Goal: Task Accomplishment & Management: Use online tool/utility

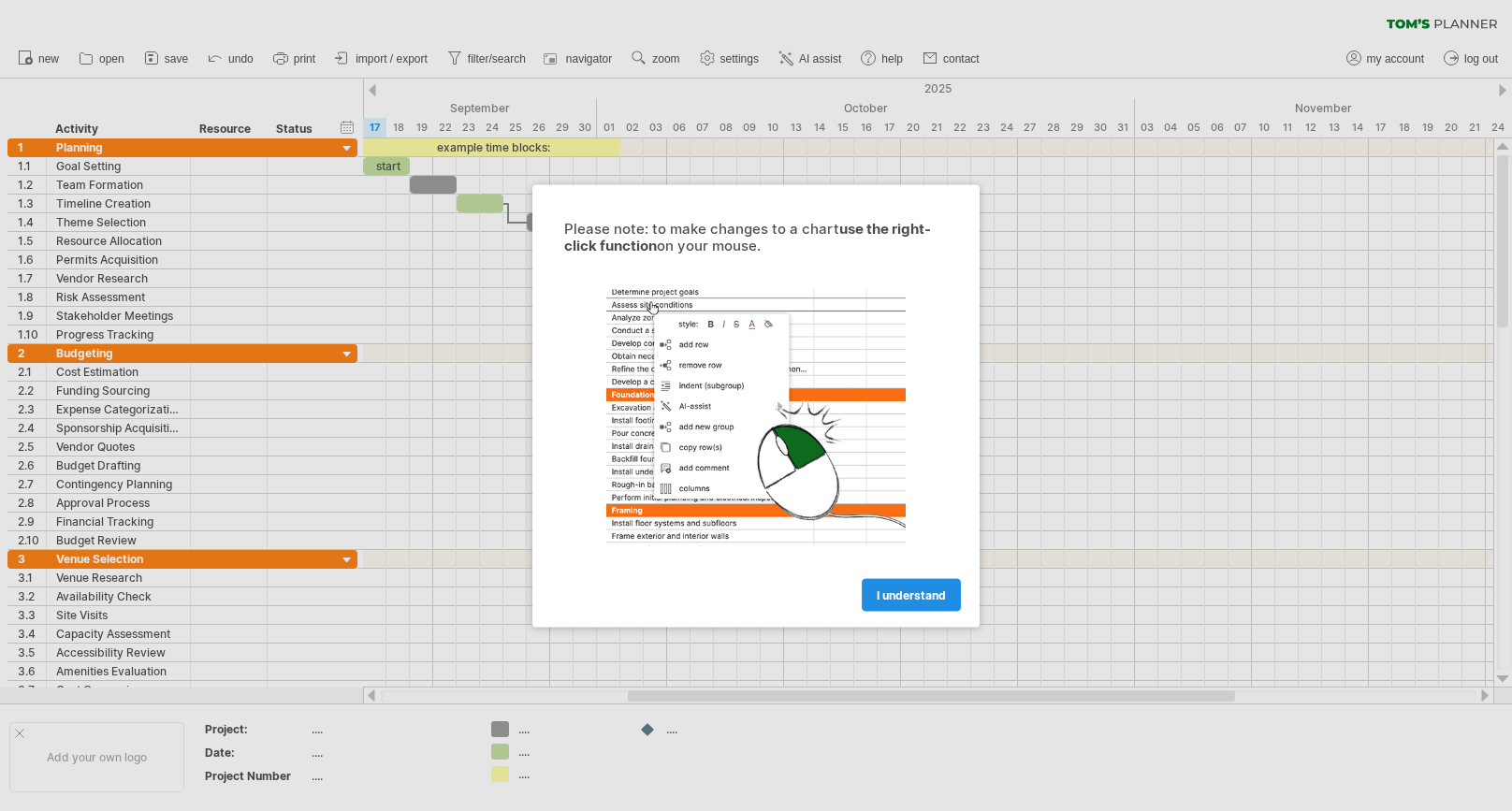
click at [933, 603] on link "I understand" at bounding box center [911, 594] width 99 height 32
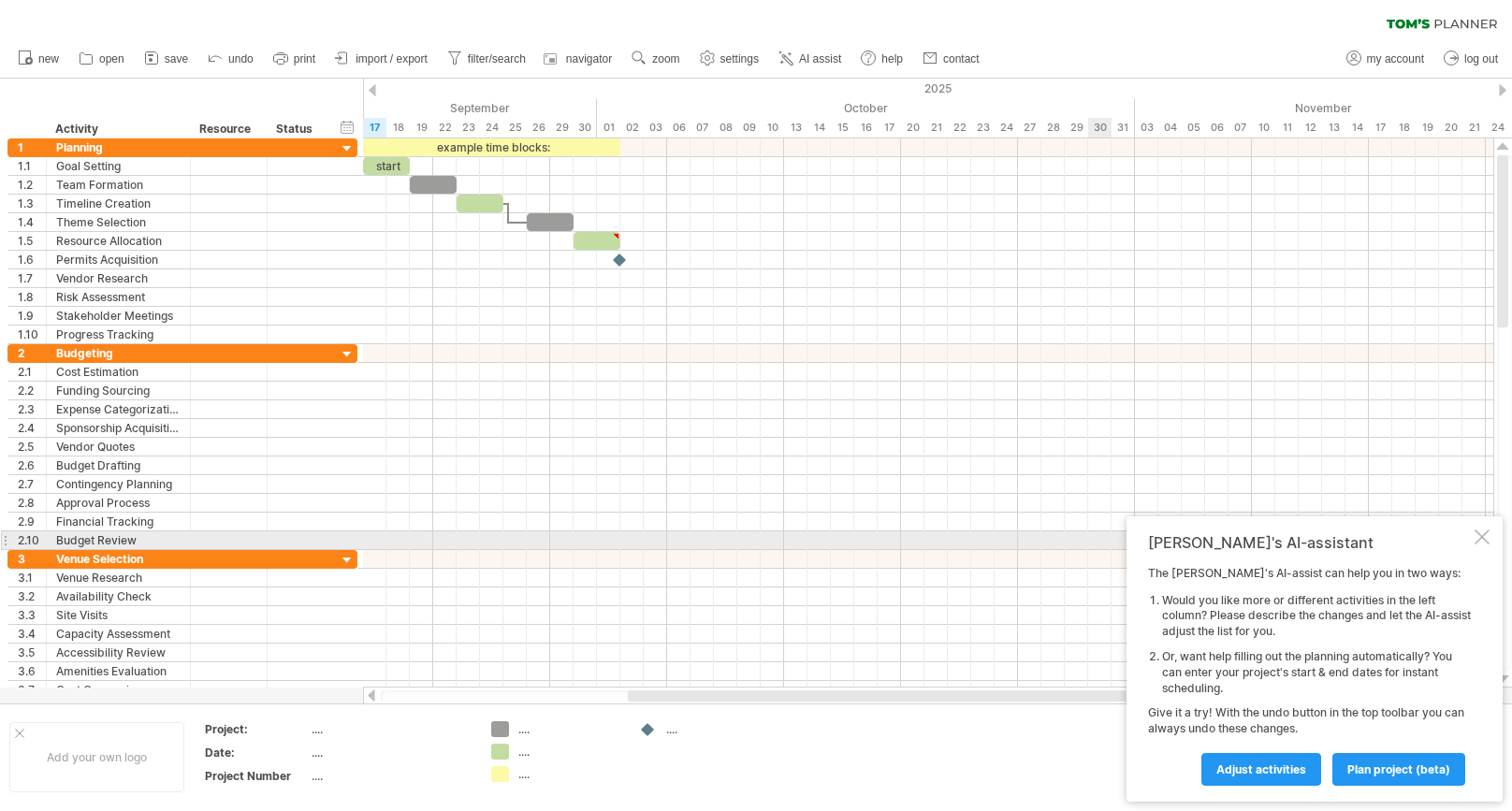
click at [1484, 543] on div at bounding box center [1482, 536] width 15 height 15
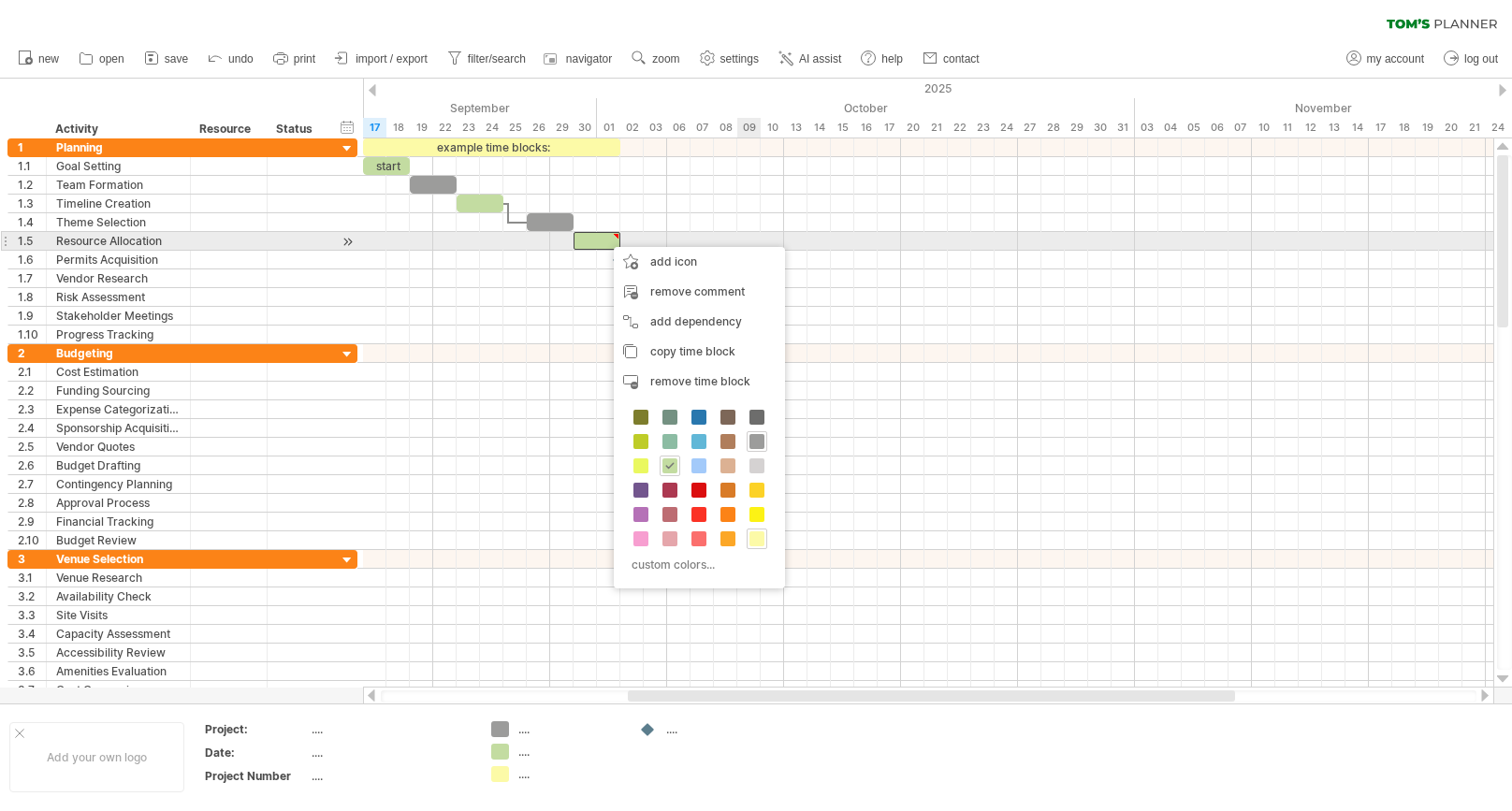
click at [744, 238] on div at bounding box center [928, 241] width 1130 height 19
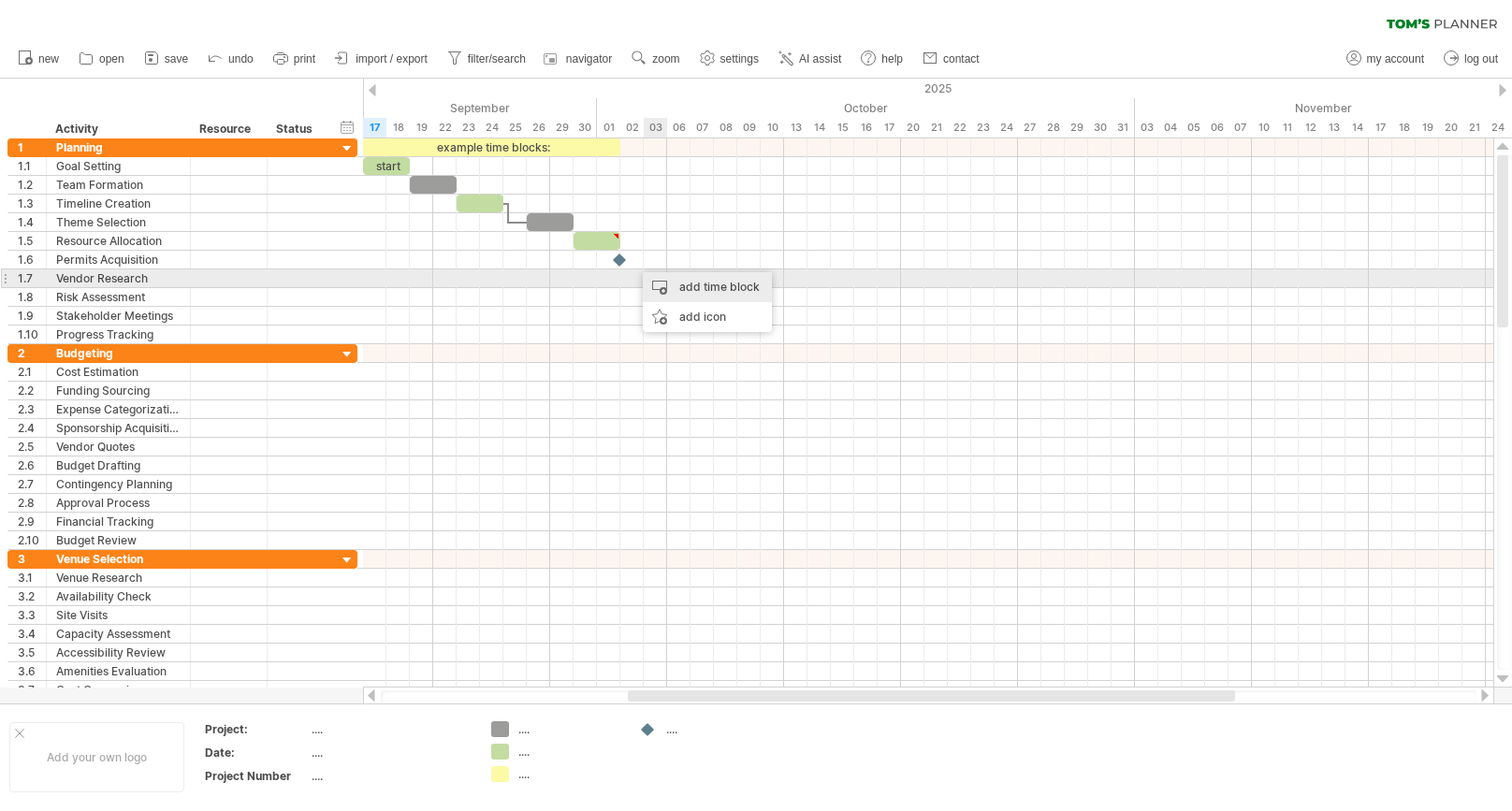
click at [679, 279] on div "add time block" at bounding box center [707, 287] width 129 height 29
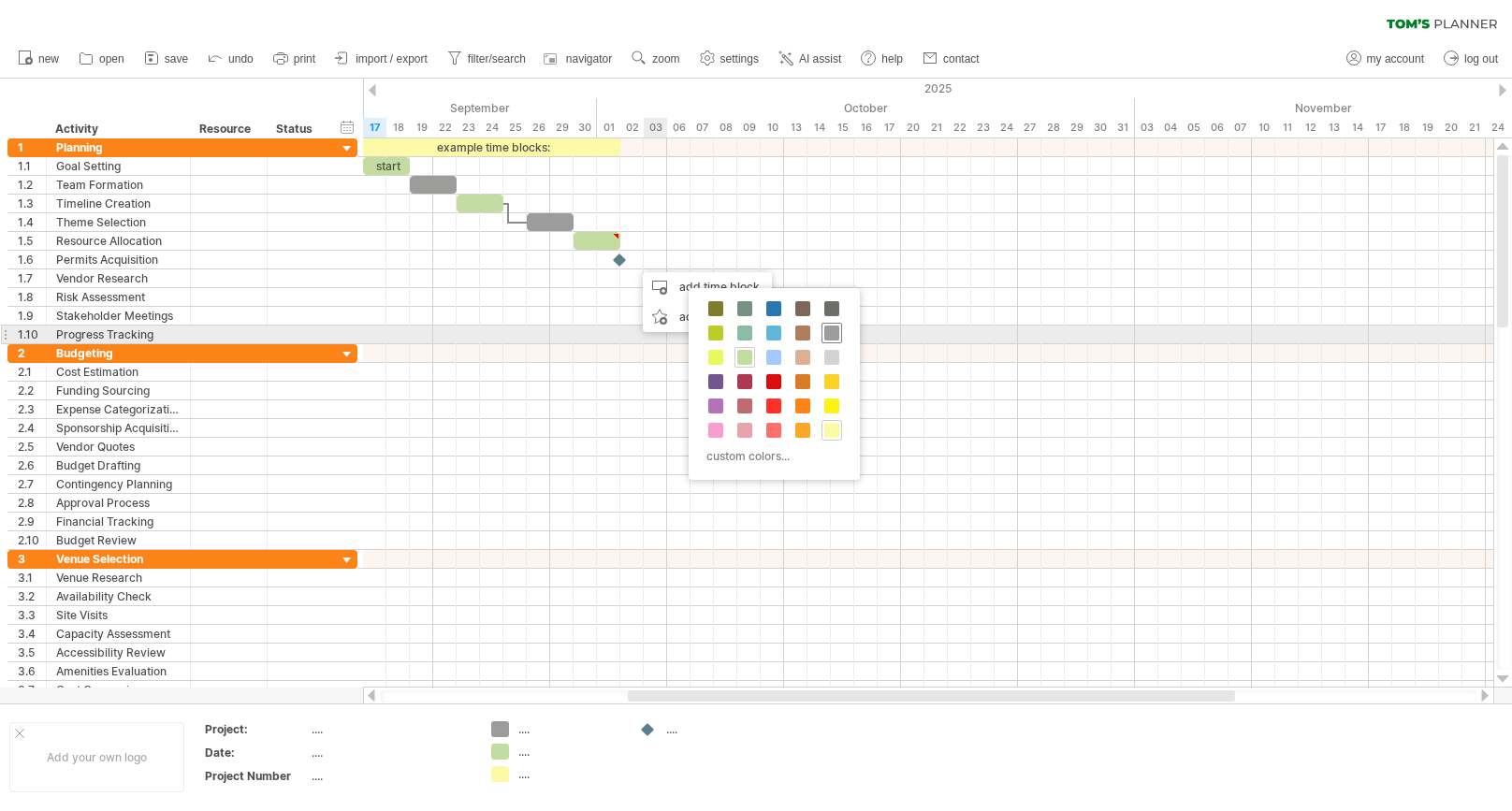
click at [834, 333] on span at bounding box center [831, 333] width 15 height 15
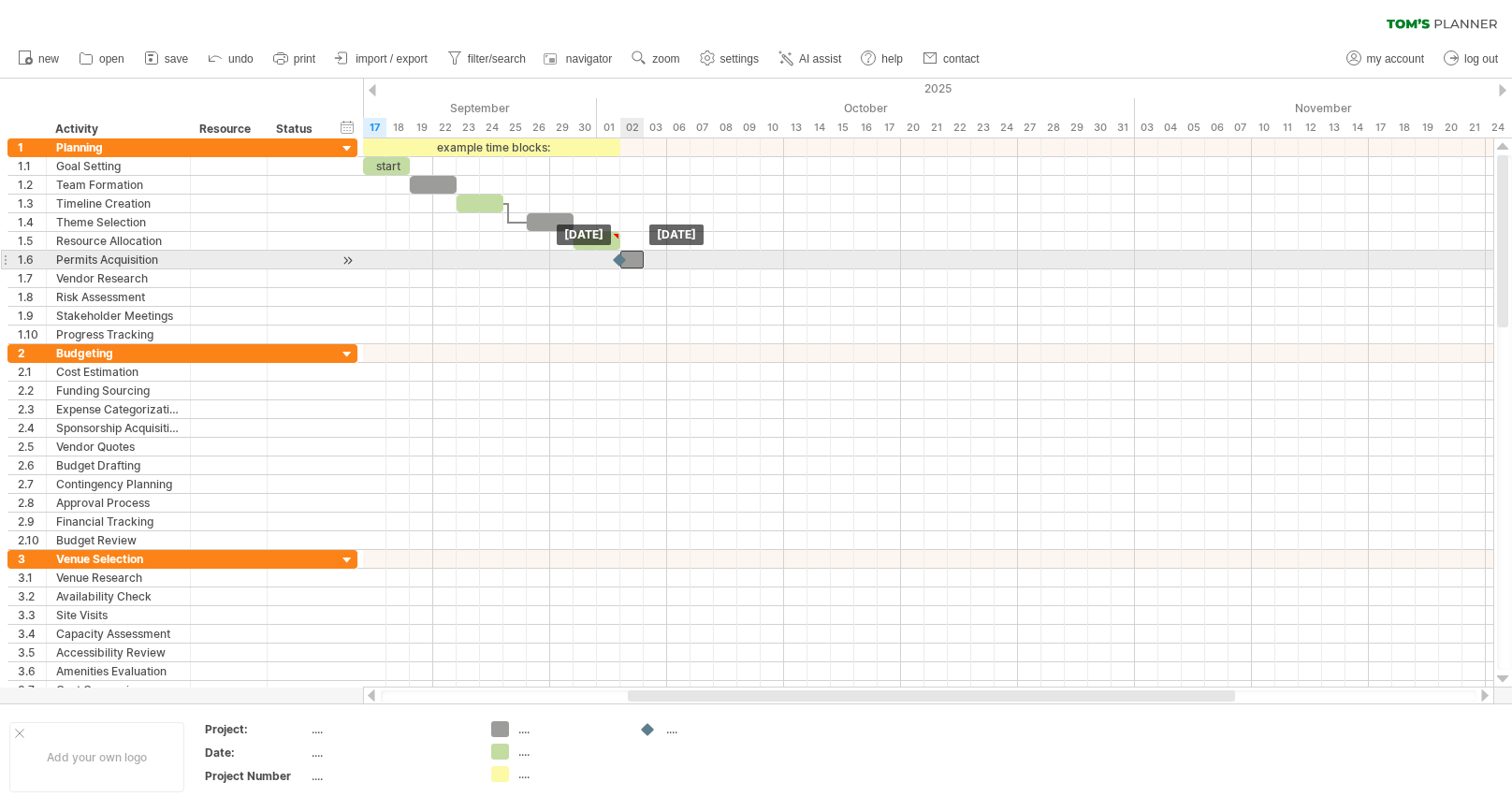
drag, startPoint x: 643, startPoint y: 257, endPoint x: 627, endPoint y: 257, distance: 16.0
click at [433, 257] on div at bounding box center [433, 259] width 0 height 19
drag, startPoint x: 631, startPoint y: 257, endPoint x: 656, endPoint y: 258, distance: 25.0
click at [656, 258] on div at bounding box center [656, 259] width 24 height 18
drag, startPoint x: 664, startPoint y: 259, endPoint x: 781, endPoint y: 264, distance: 117.1
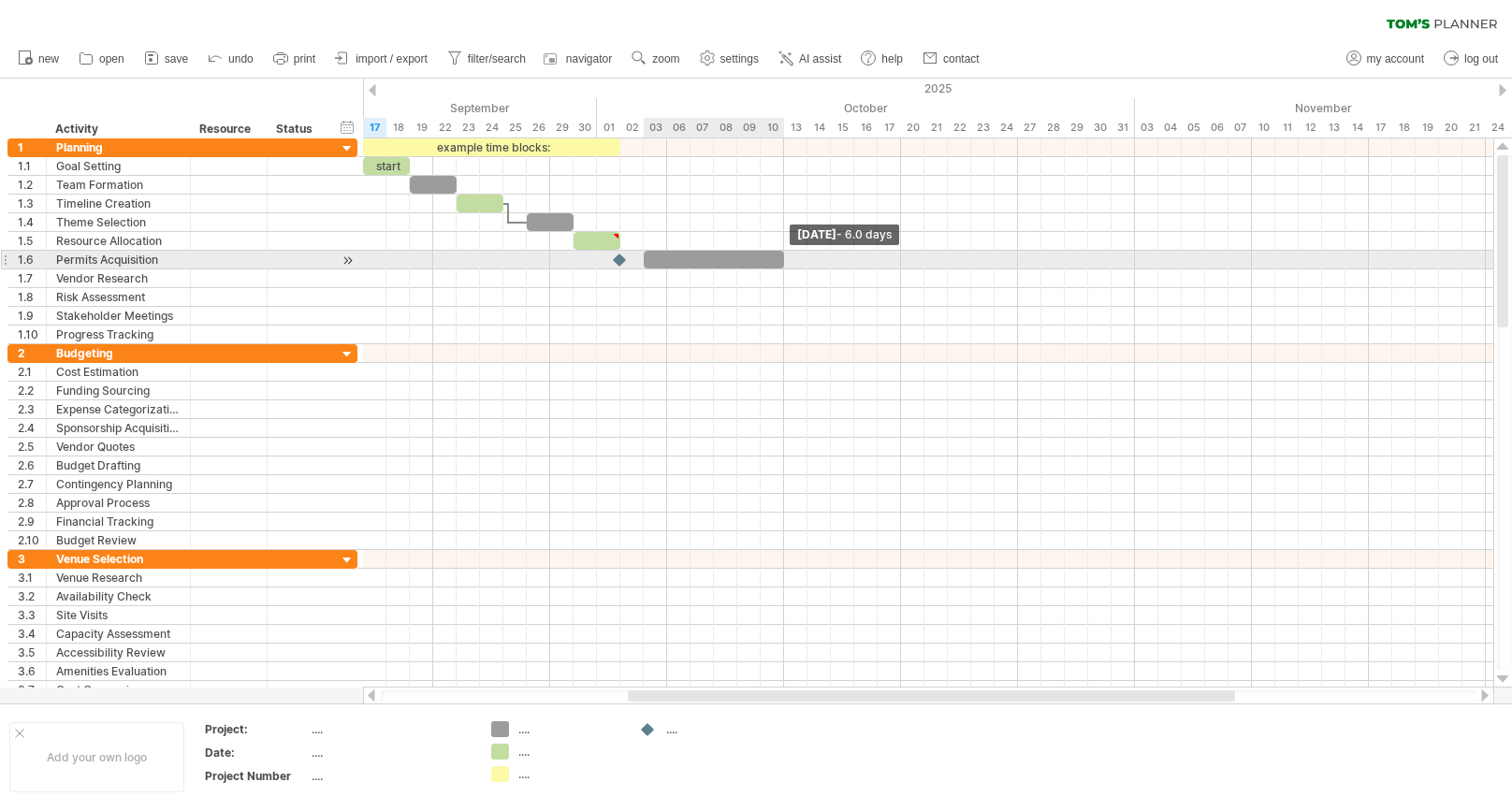
click at [781, 264] on span at bounding box center [784, 259] width 8 height 18
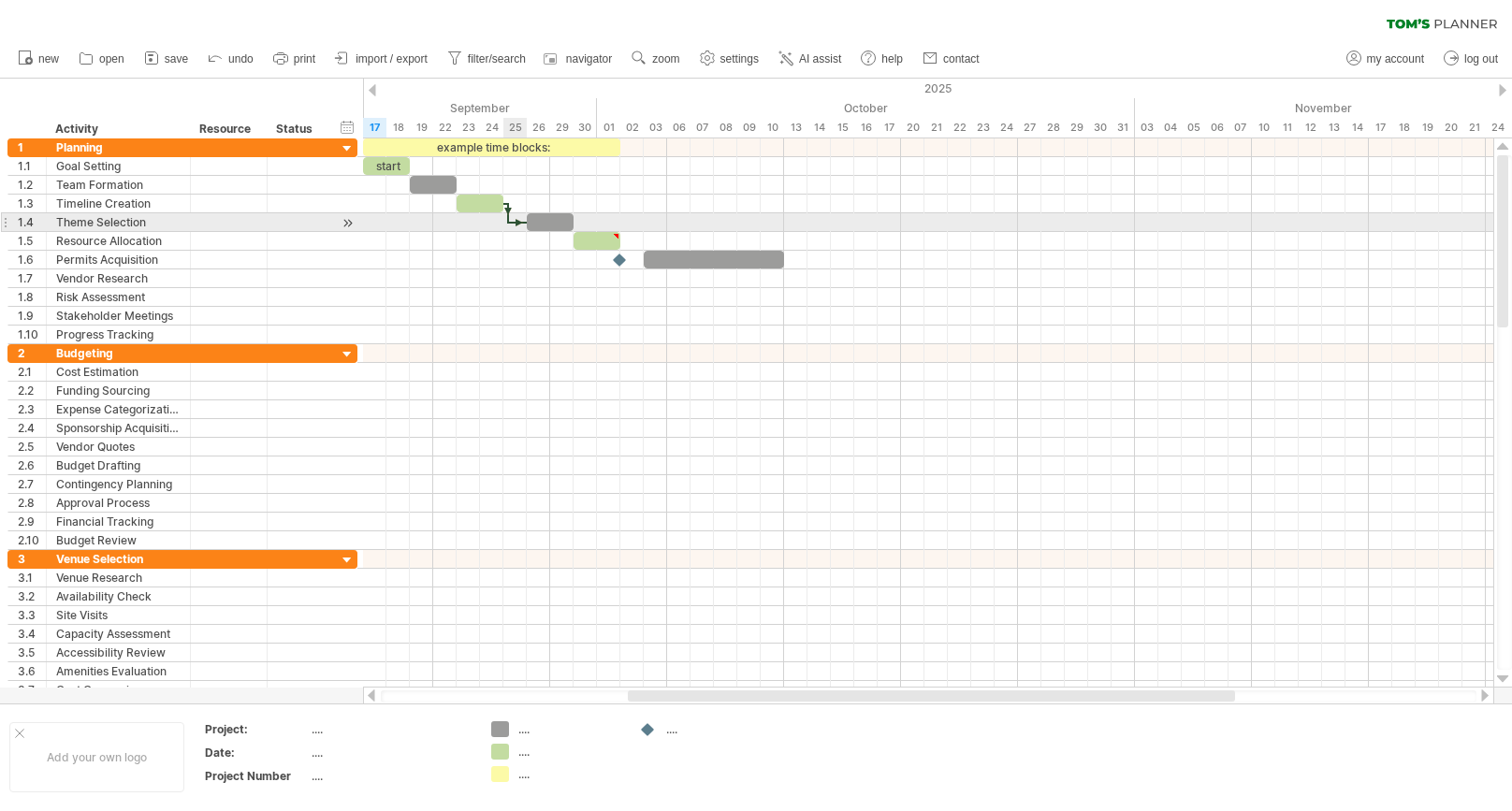
click at [513, 223] on div at bounding box center [517, 223] width 18 height 6
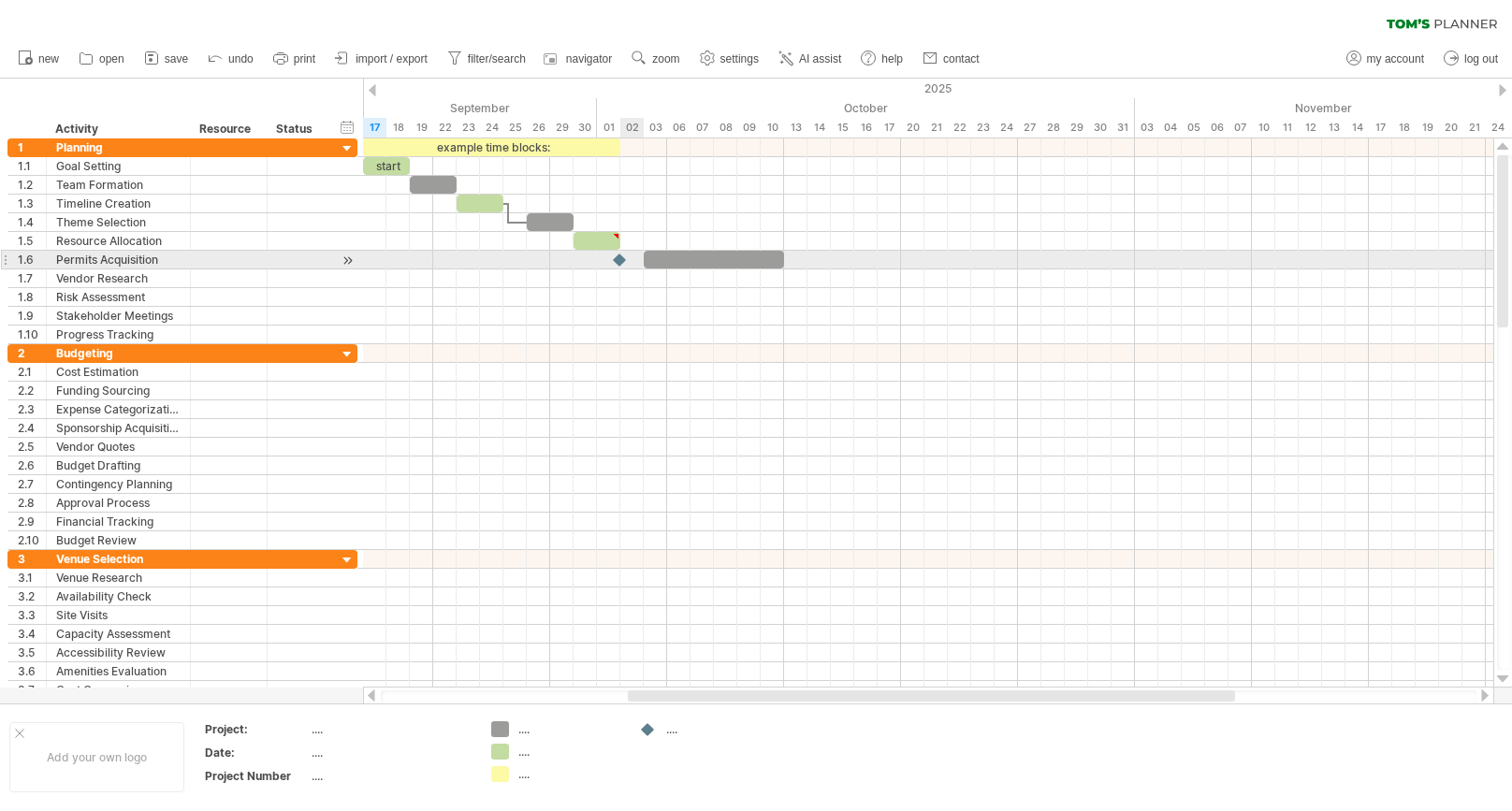
click at [629, 258] on div at bounding box center [928, 259] width 1130 height 19
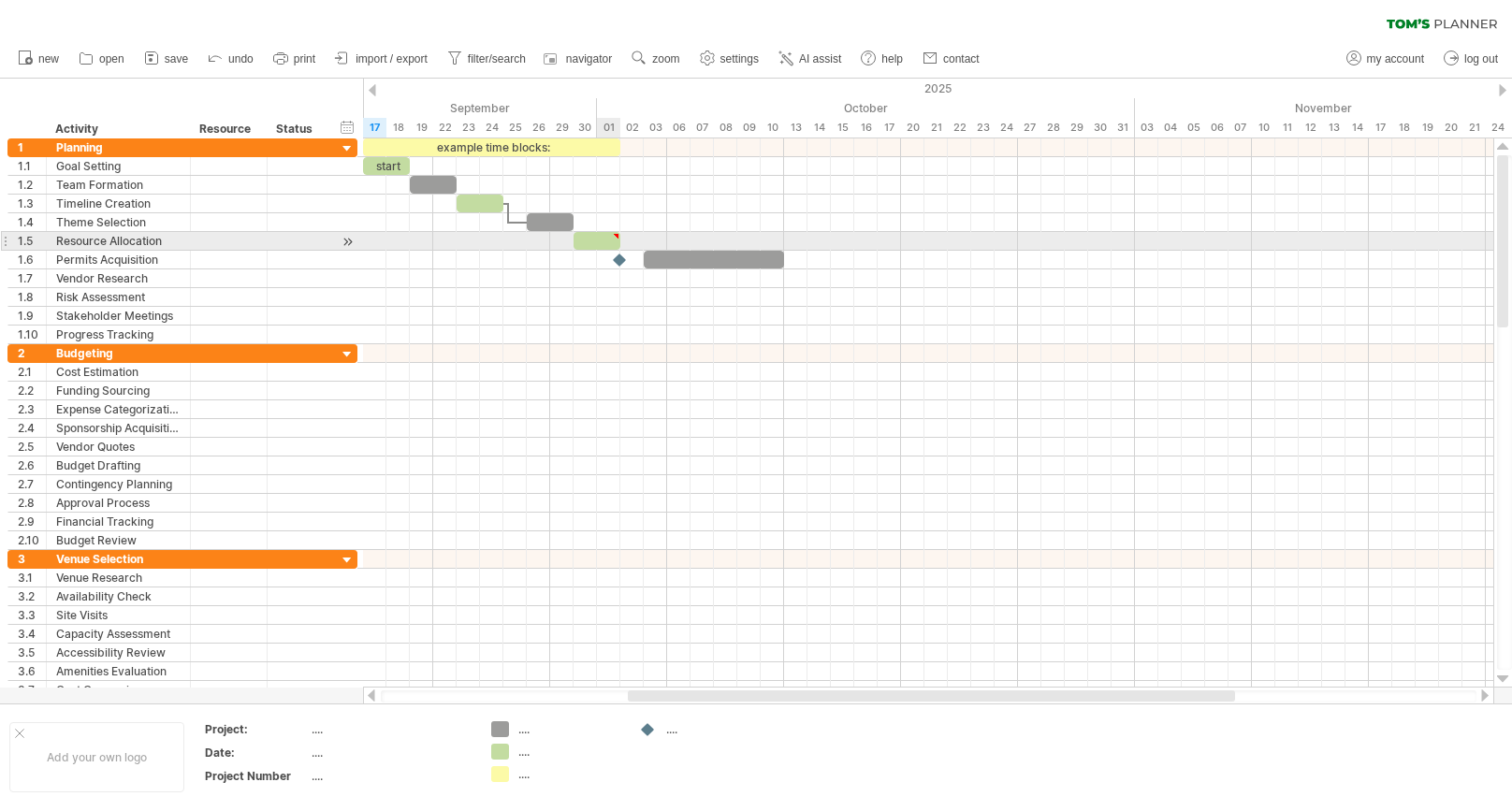
type textarea "**********"
click at [616, 237] on div at bounding box center [616, 236] width 9 height 9
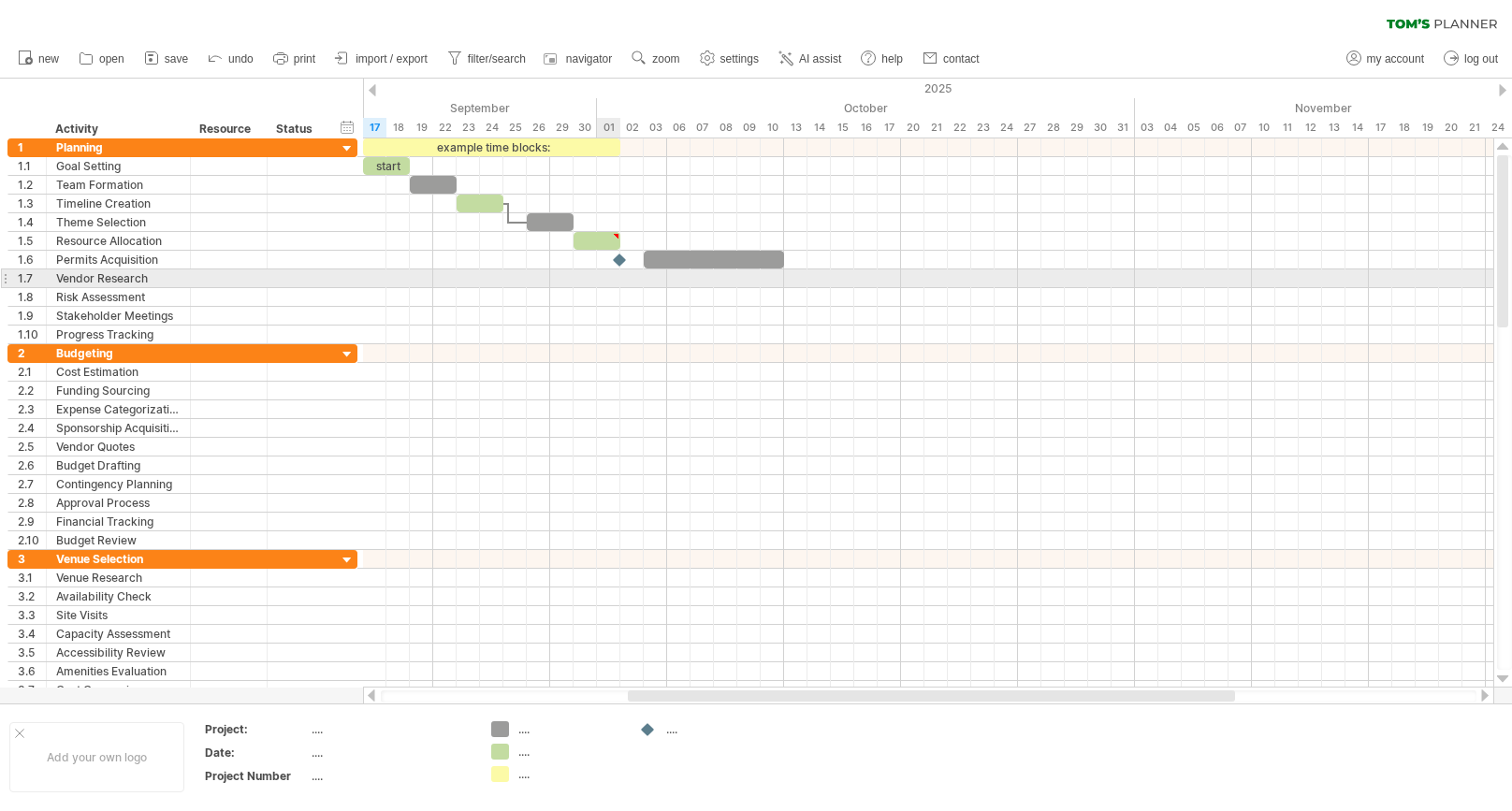
click at [602, 274] on div at bounding box center [928, 278] width 1130 height 19
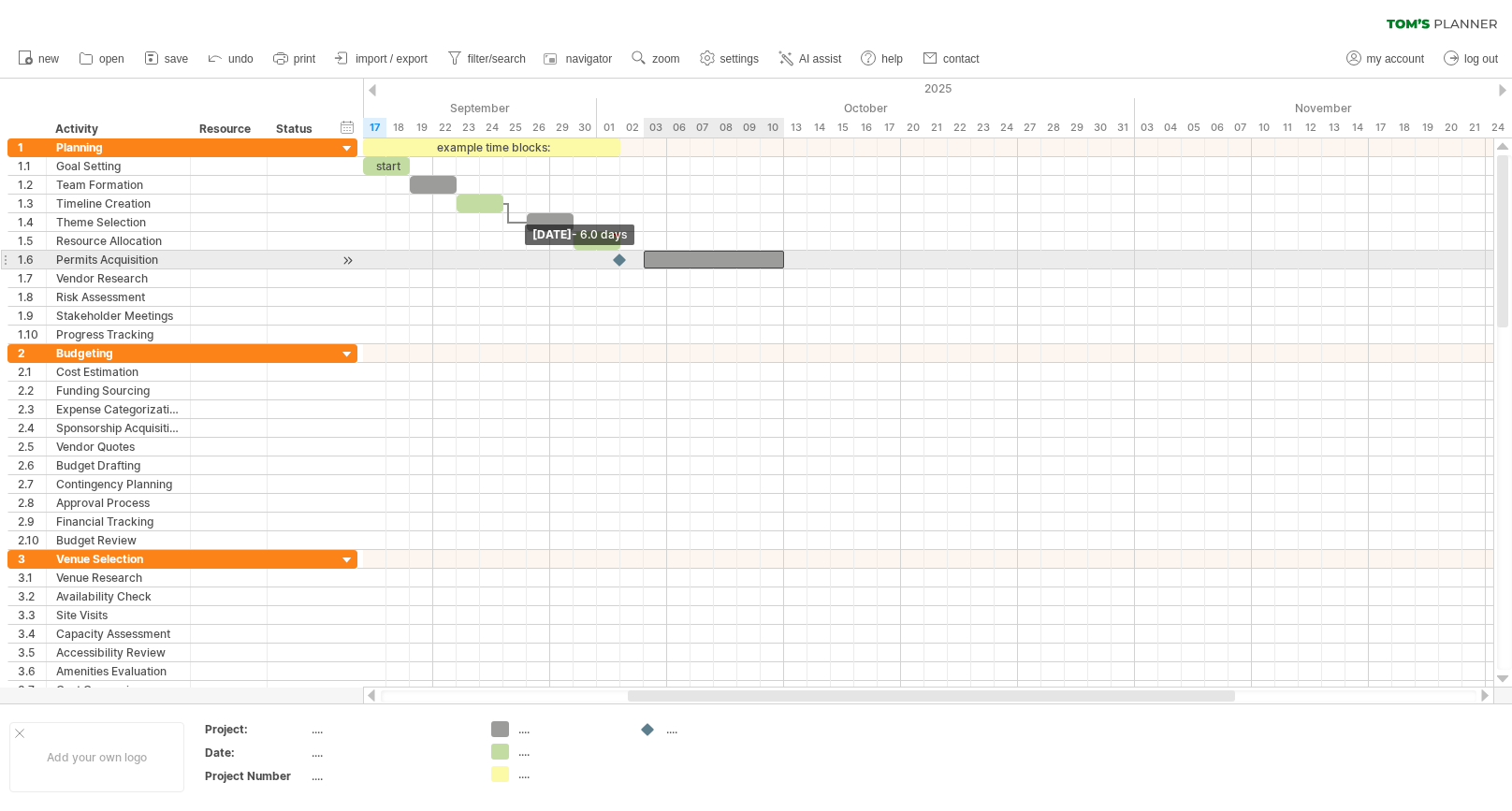
click at [644, 258] on span at bounding box center [644, 259] width 8 height 18
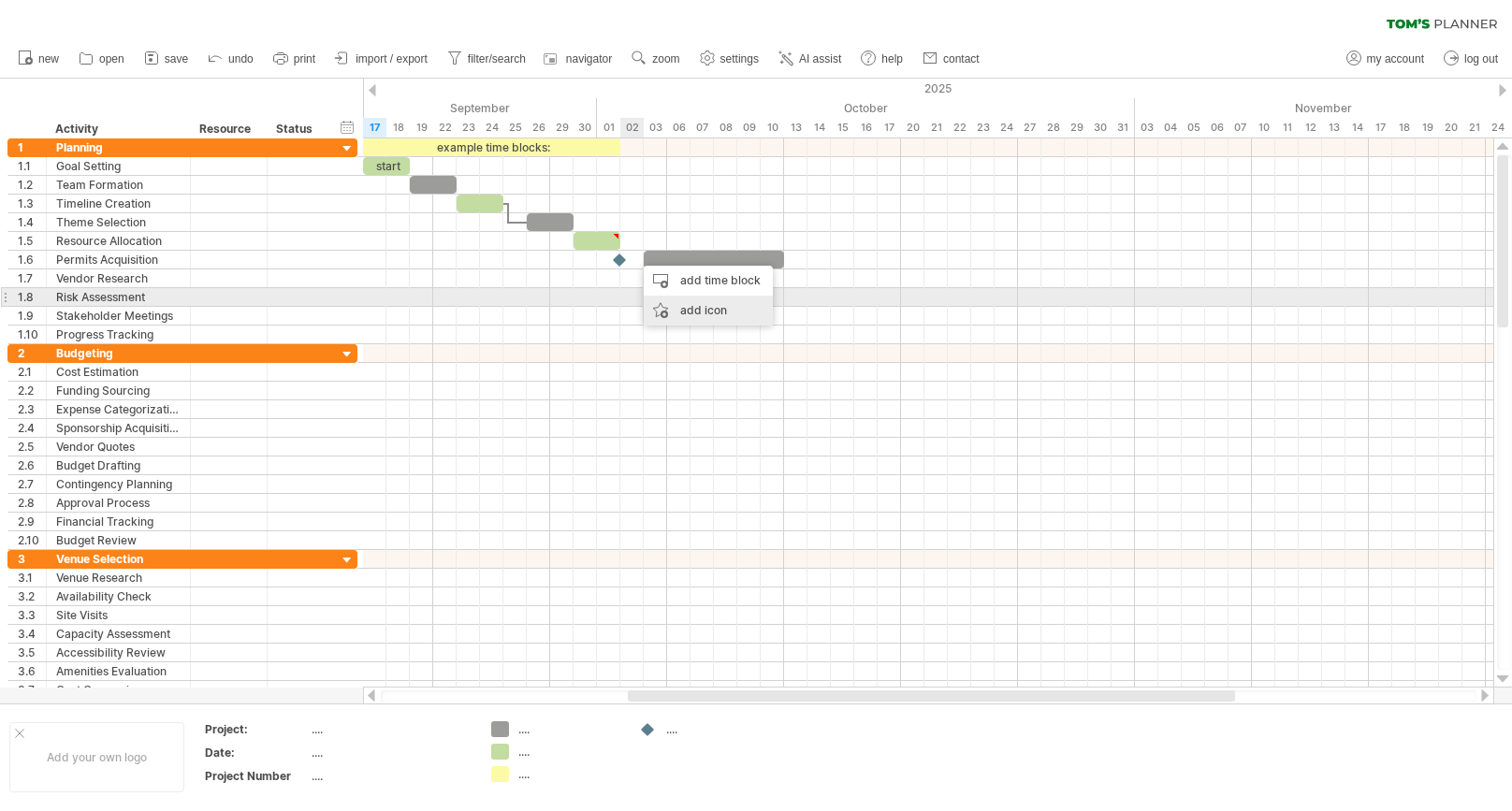
click at [674, 301] on div "add icon" at bounding box center [708, 310] width 129 height 29
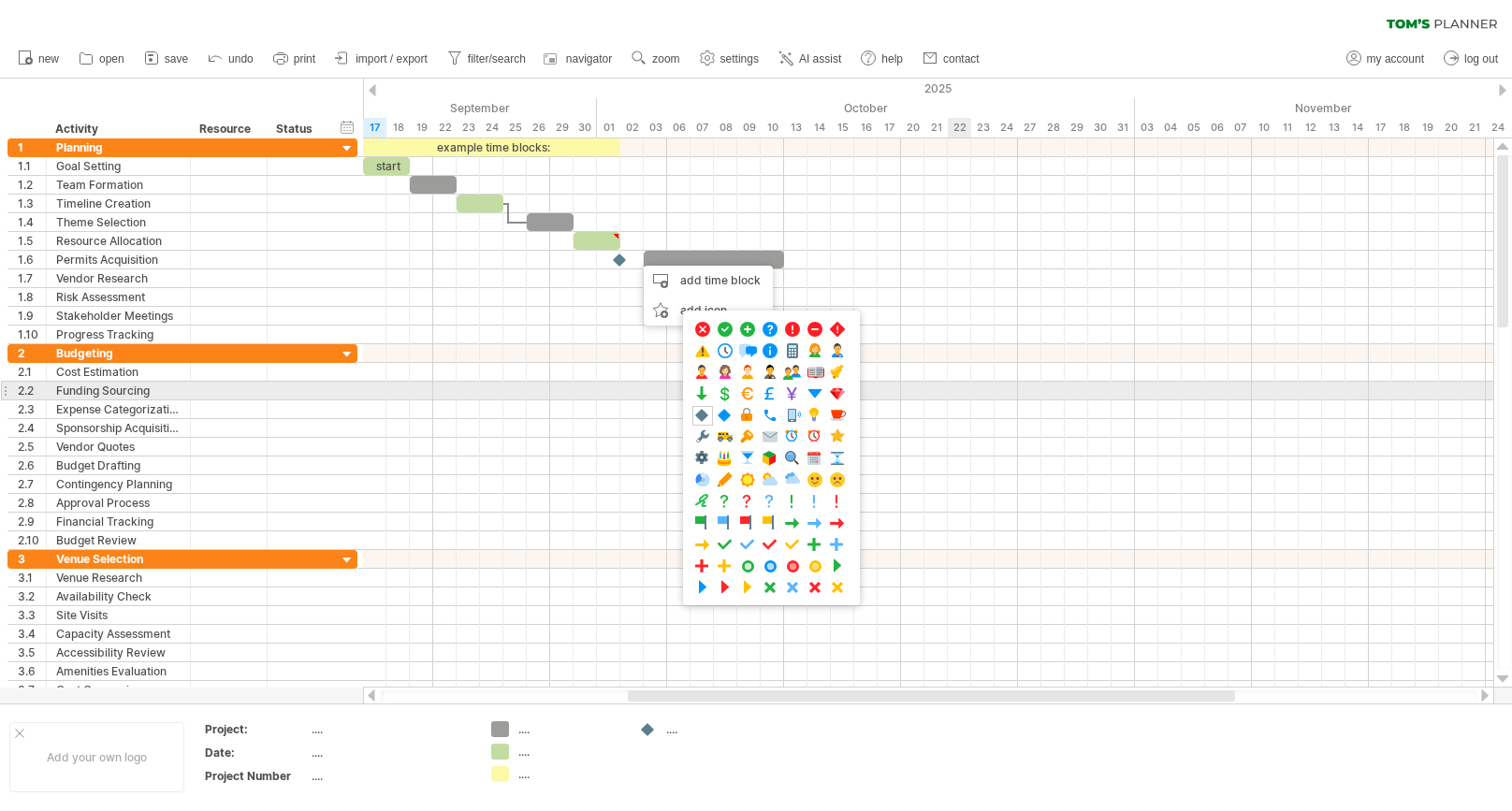
click at [970, 392] on div at bounding box center [928, 391] width 1130 height 19
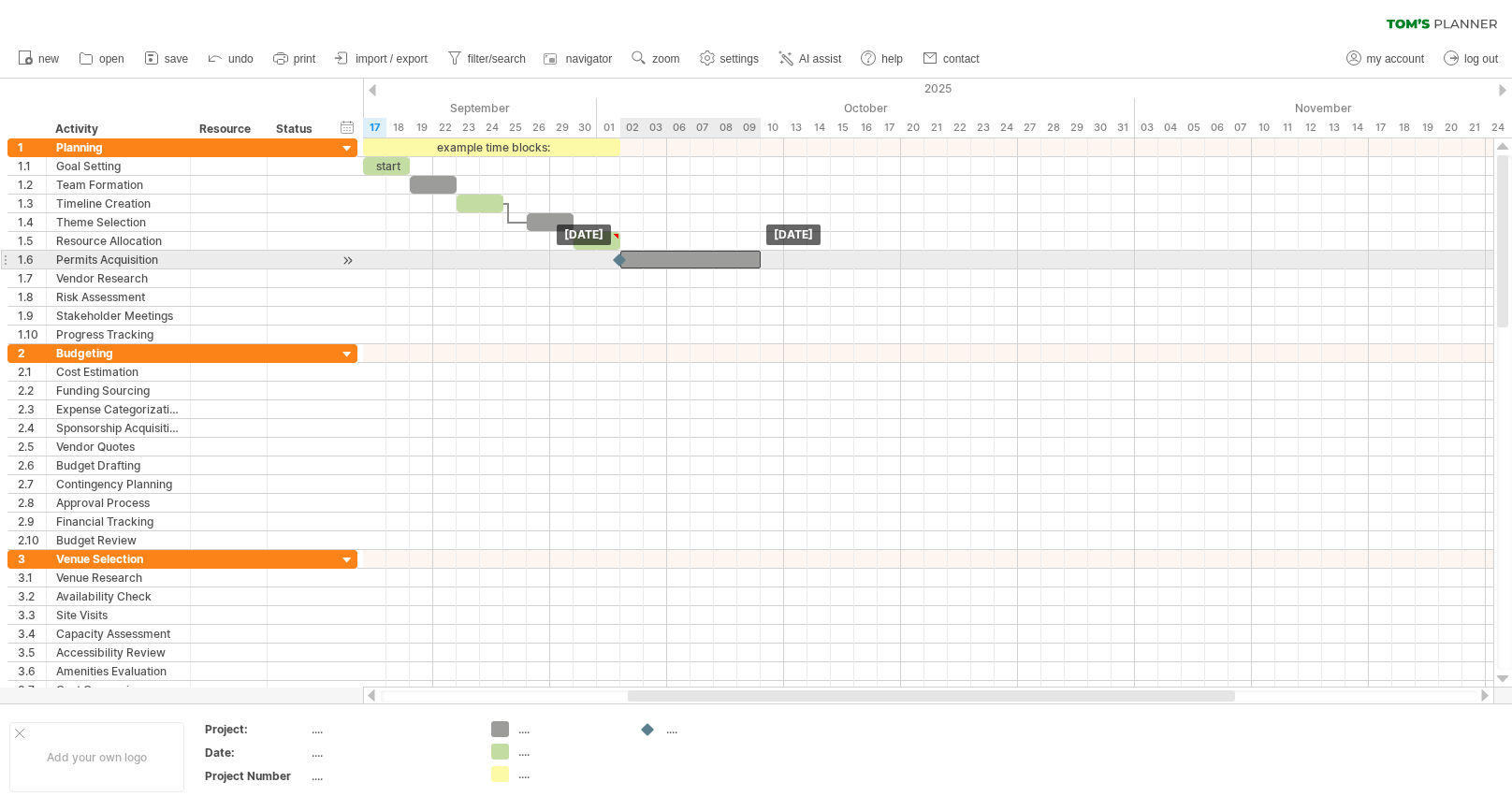
drag, startPoint x: 751, startPoint y: 258, endPoint x: 729, endPoint y: 258, distance: 22.0
click at [729, 258] on div at bounding box center [690, 259] width 140 height 18
drag, startPoint x: 729, startPoint y: 258, endPoint x: 774, endPoint y: 259, distance: 45.0
click at [774, 259] on div at bounding box center [736, 259] width 140 height 18
drag, startPoint x: 807, startPoint y: 258, endPoint x: 782, endPoint y: 259, distance: 25.0
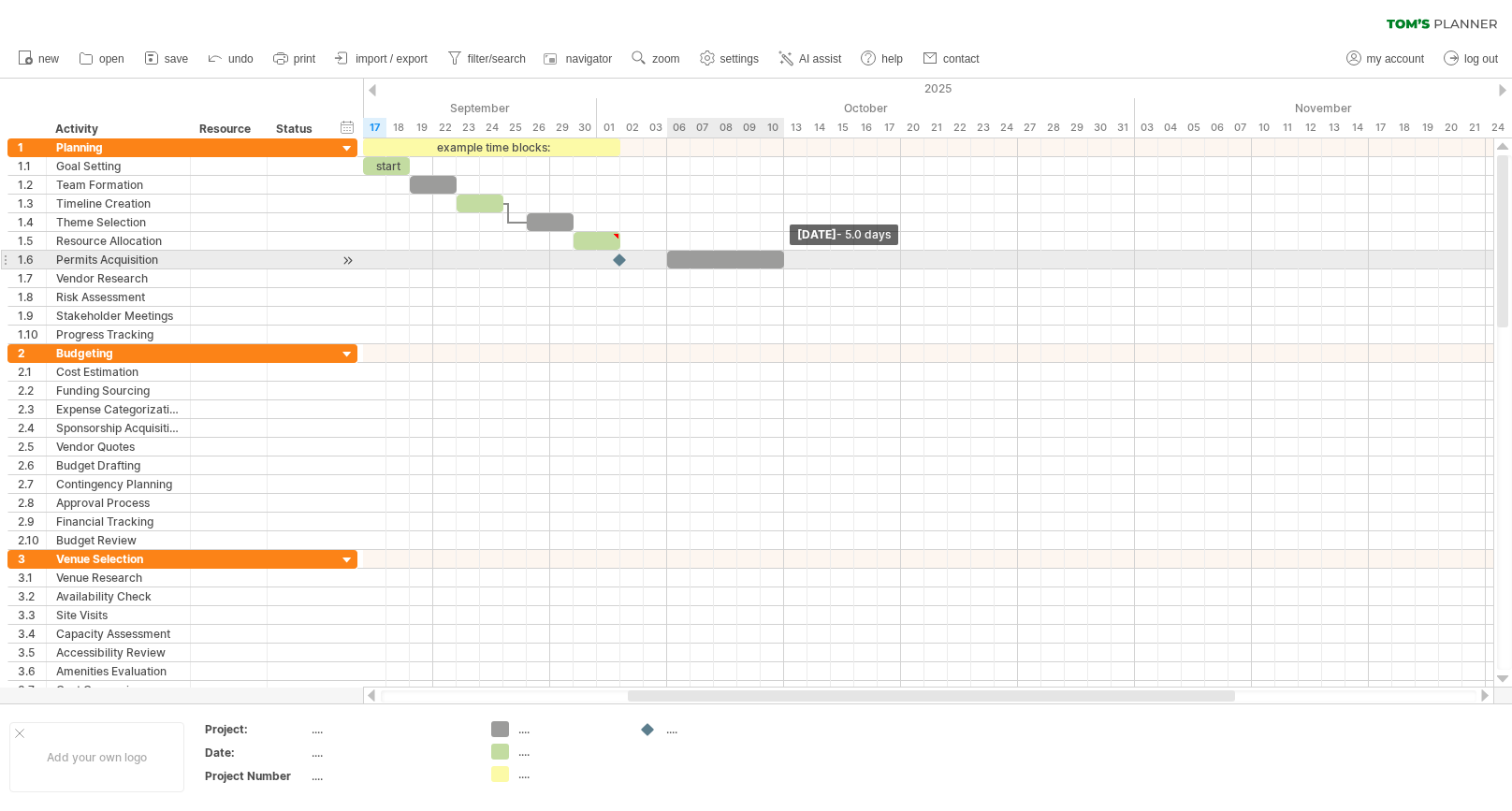
click at [782, 259] on span at bounding box center [784, 259] width 8 height 18
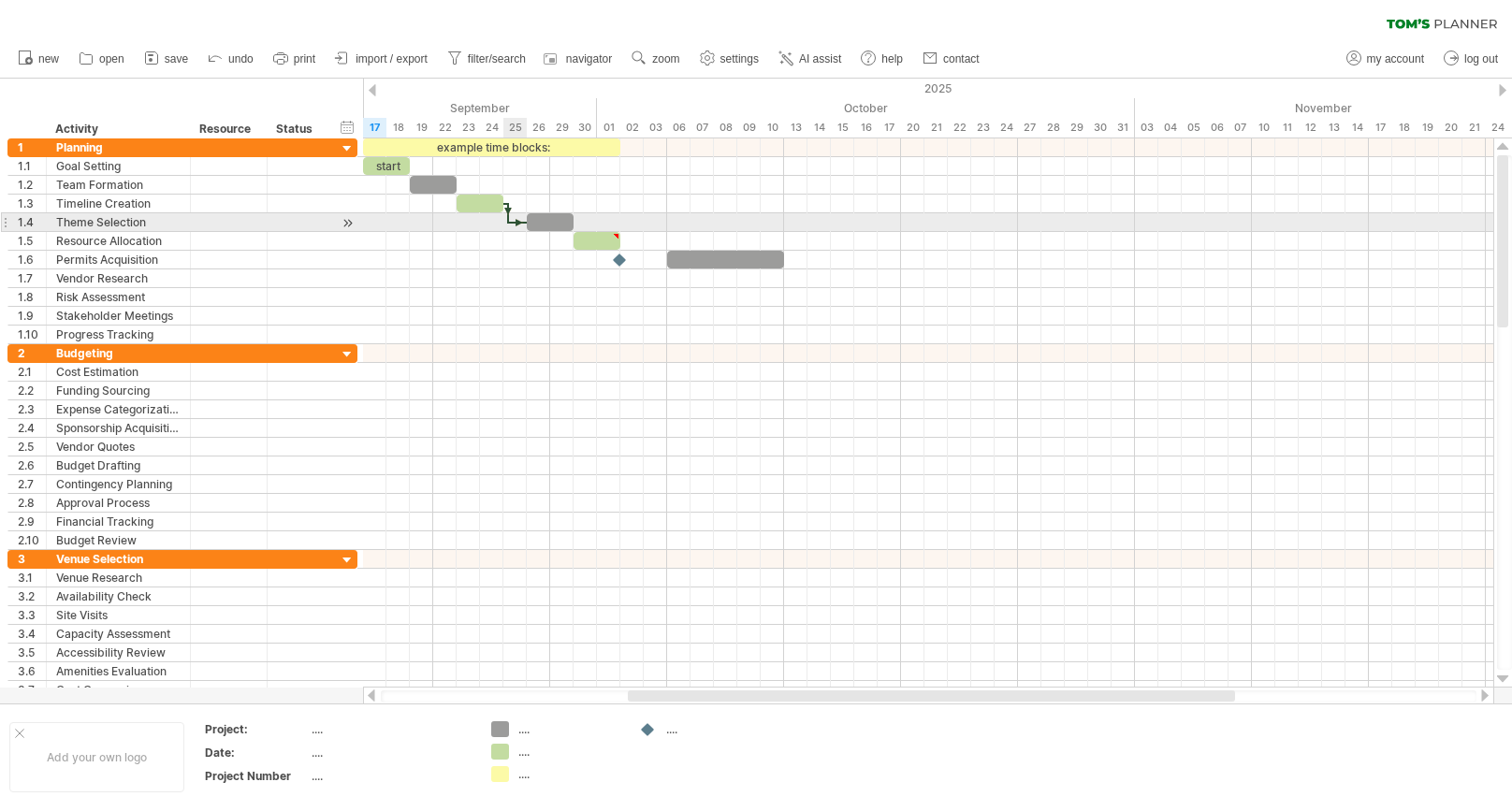
click at [511, 221] on div at bounding box center [517, 223] width 18 height 6
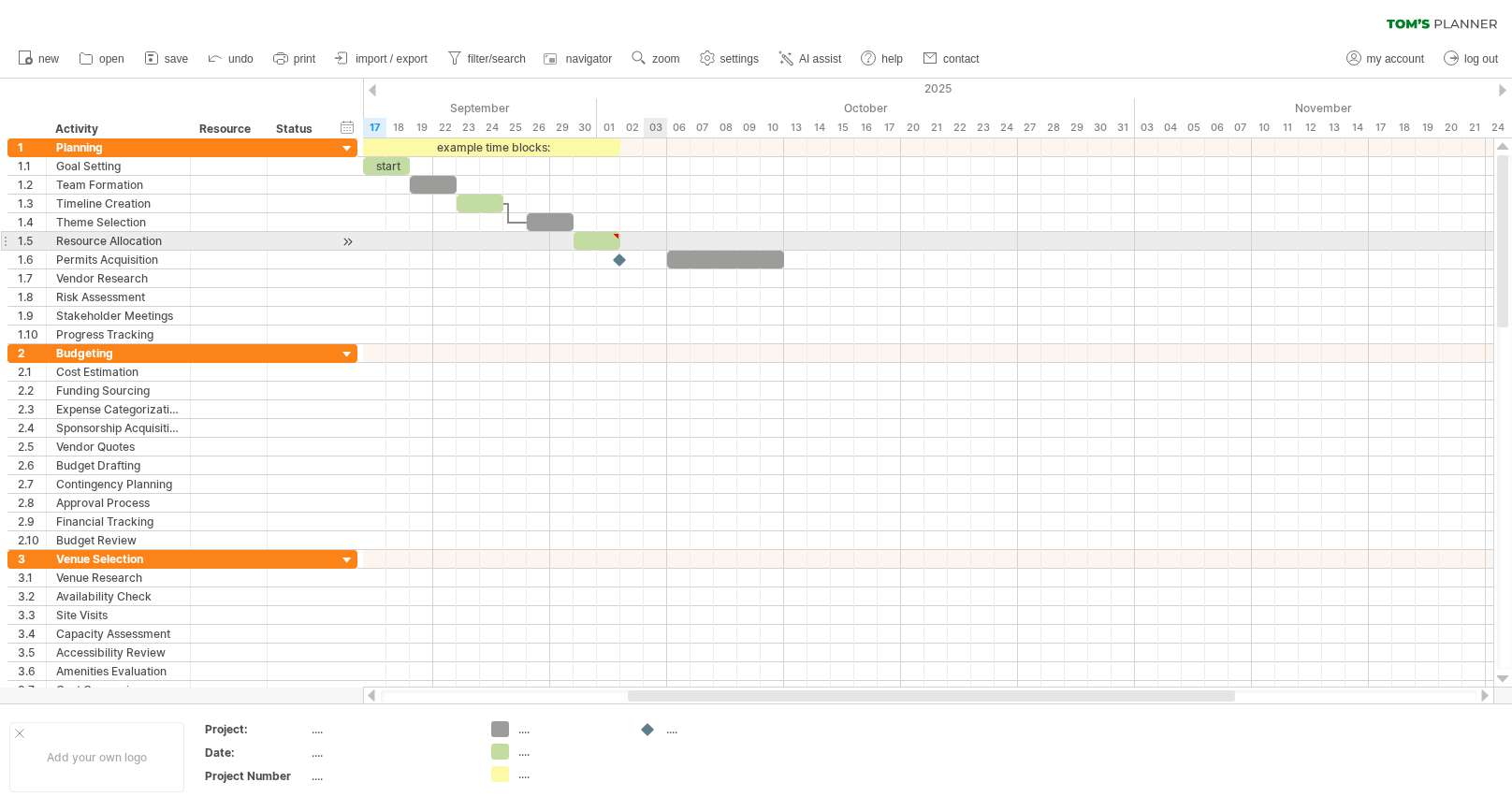
click at [644, 250] on div at bounding box center [928, 259] width 1130 height 19
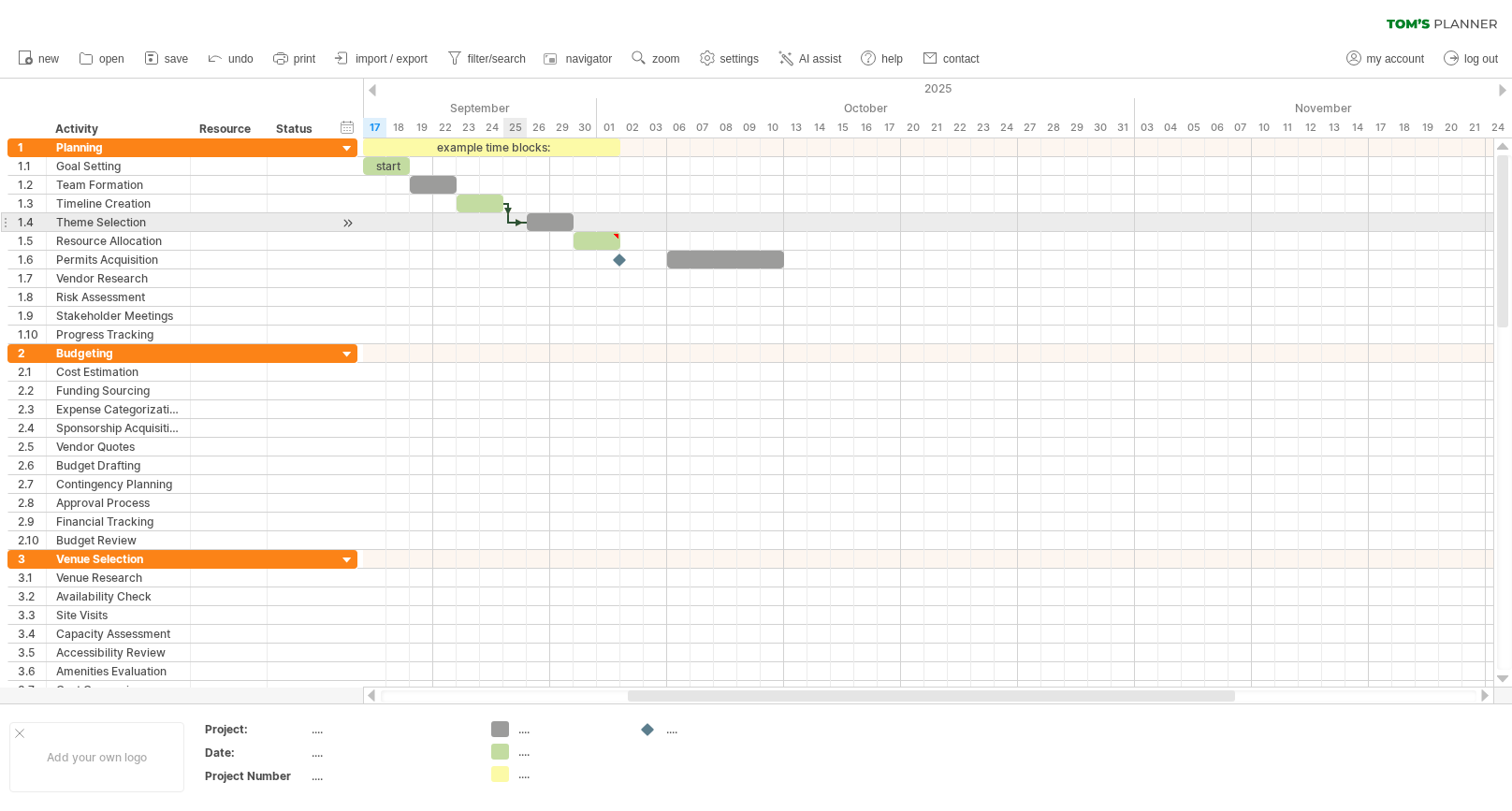
click at [511, 221] on div at bounding box center [517, 223] width 18 height 6
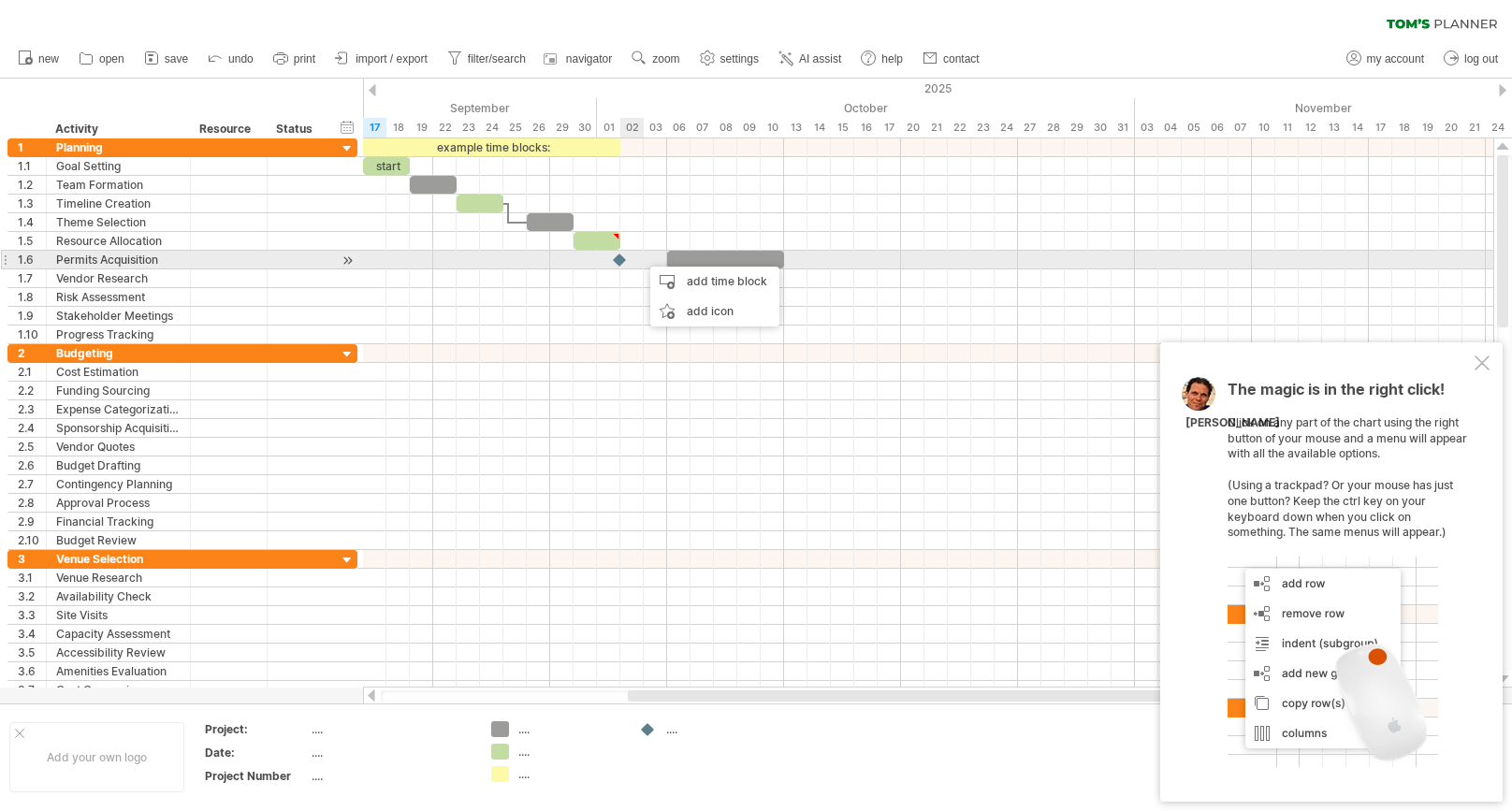
click at [634, 259] on div at bounding box center [928, 259] width 1130 height 19
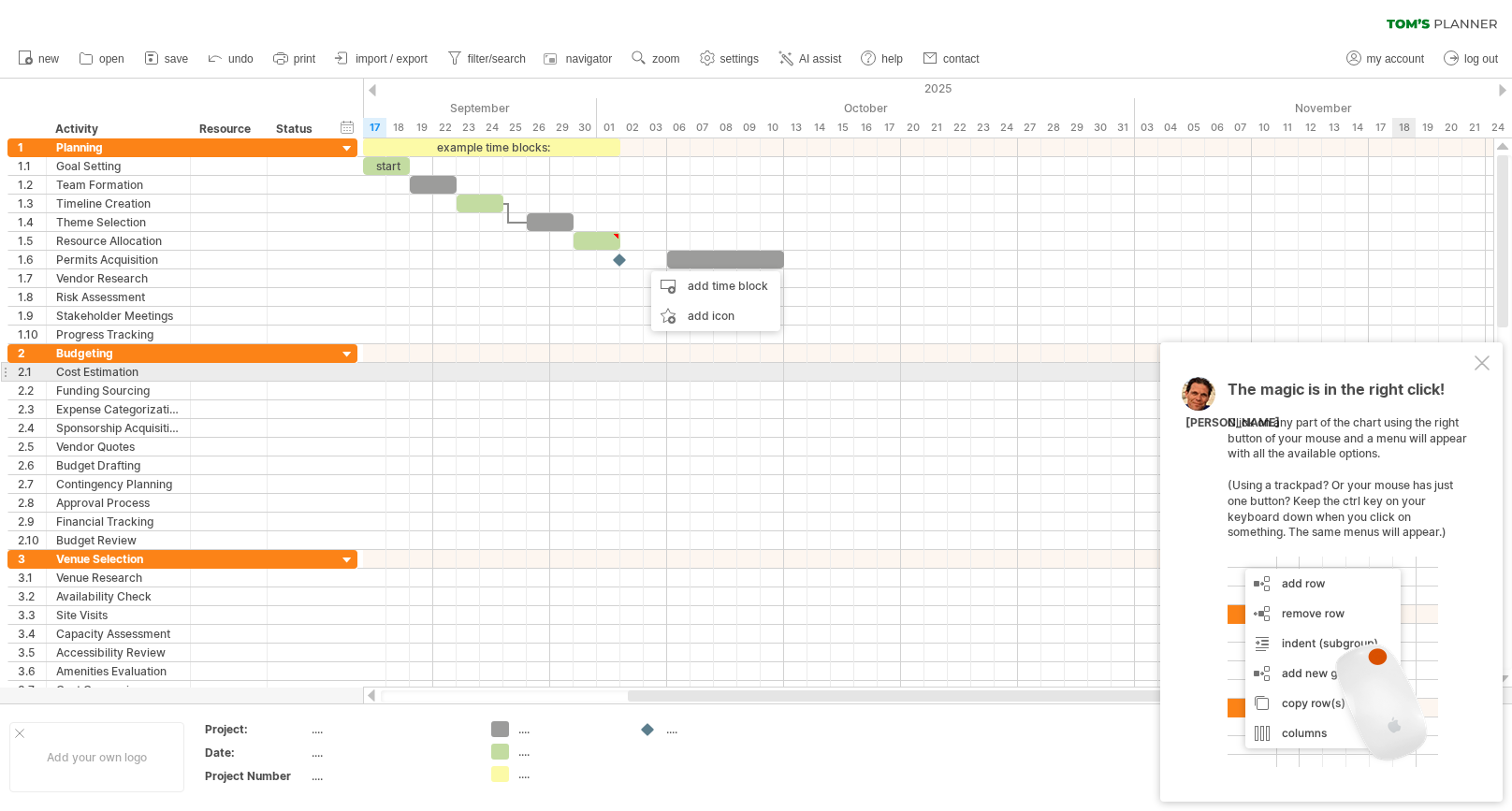
click at [1481, 370] on div at bounding box center [1482, 362] width 15 height 15
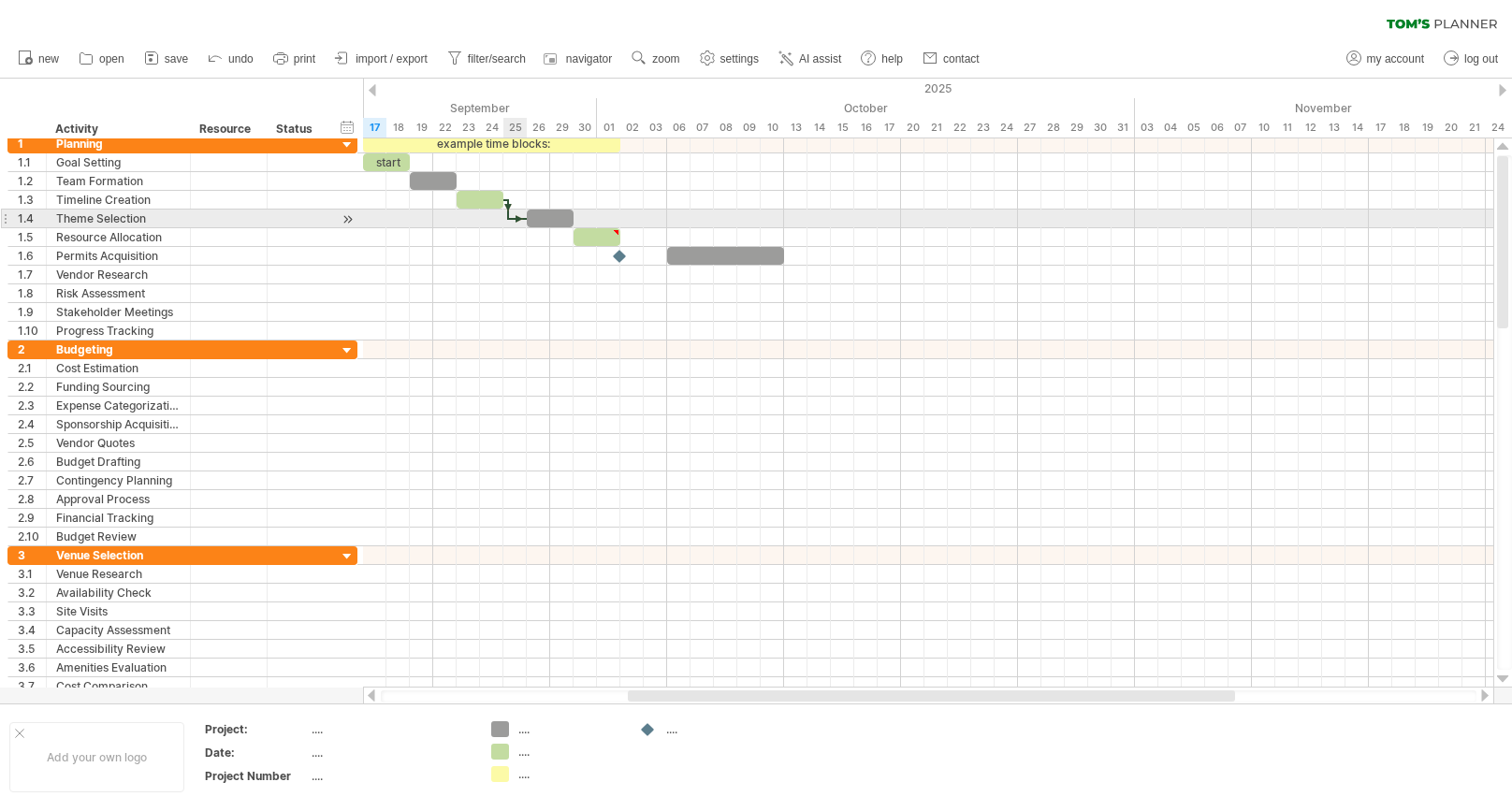
click at [513, 216] on div at bounding box center [517, 219] width 18 height 6
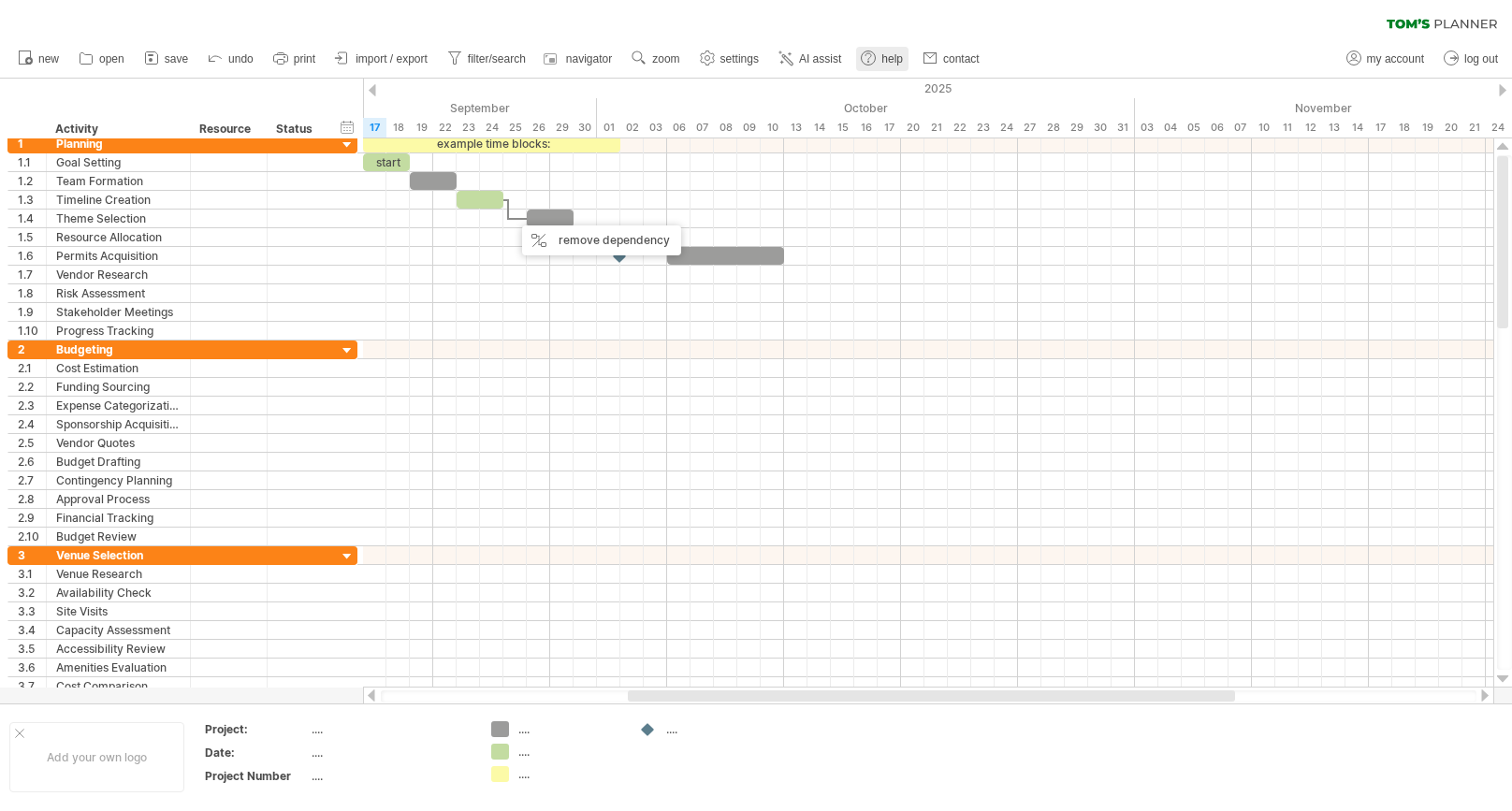
click at [892, 57] on span "help" at bounding box center [892, 58] width 22 height 13
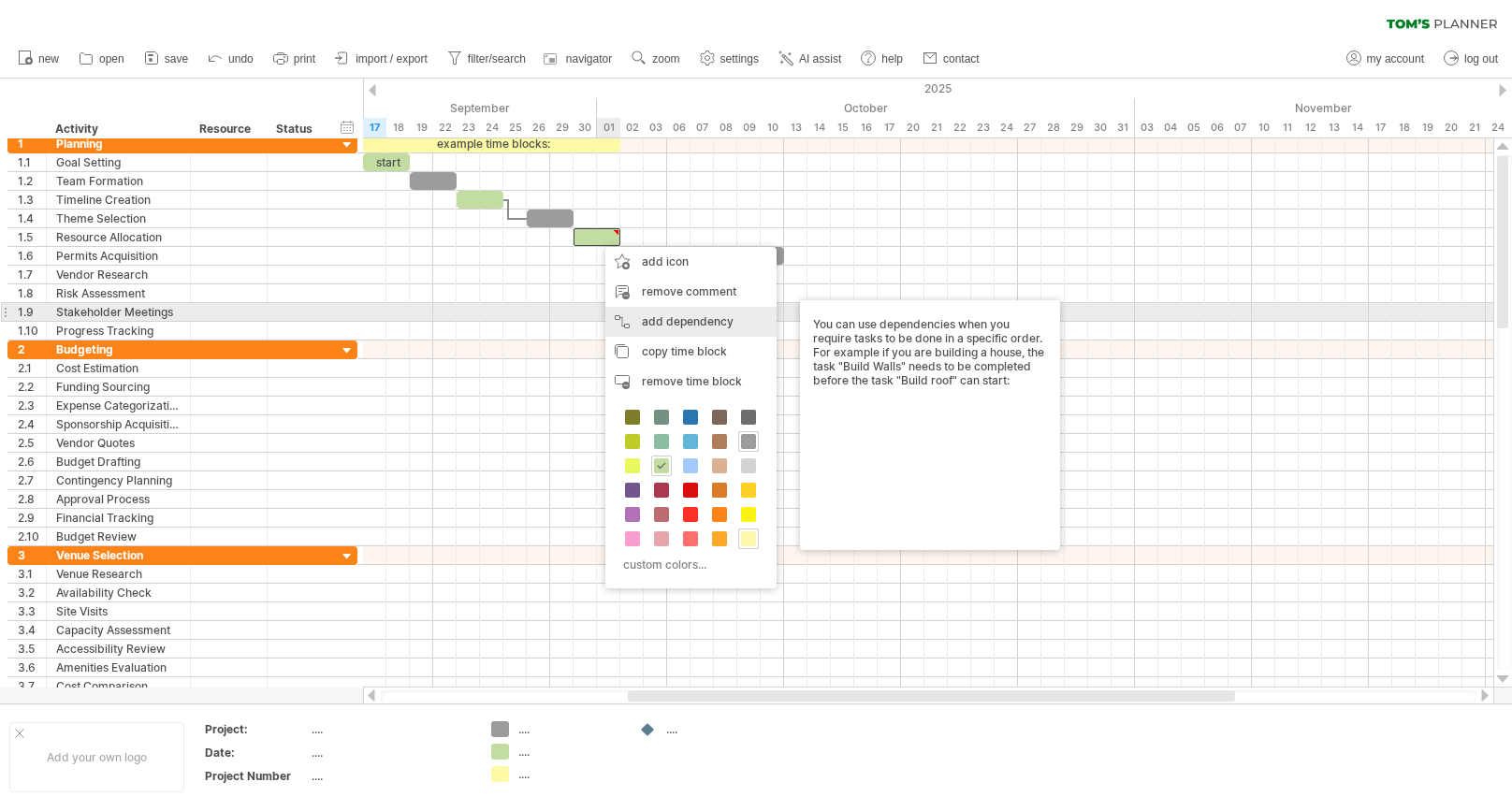
click at [670, 314] on div "add dependency You can use dependencies when you require tasks to be done in a …" at bounding box center [690, 322] width 171 height 29
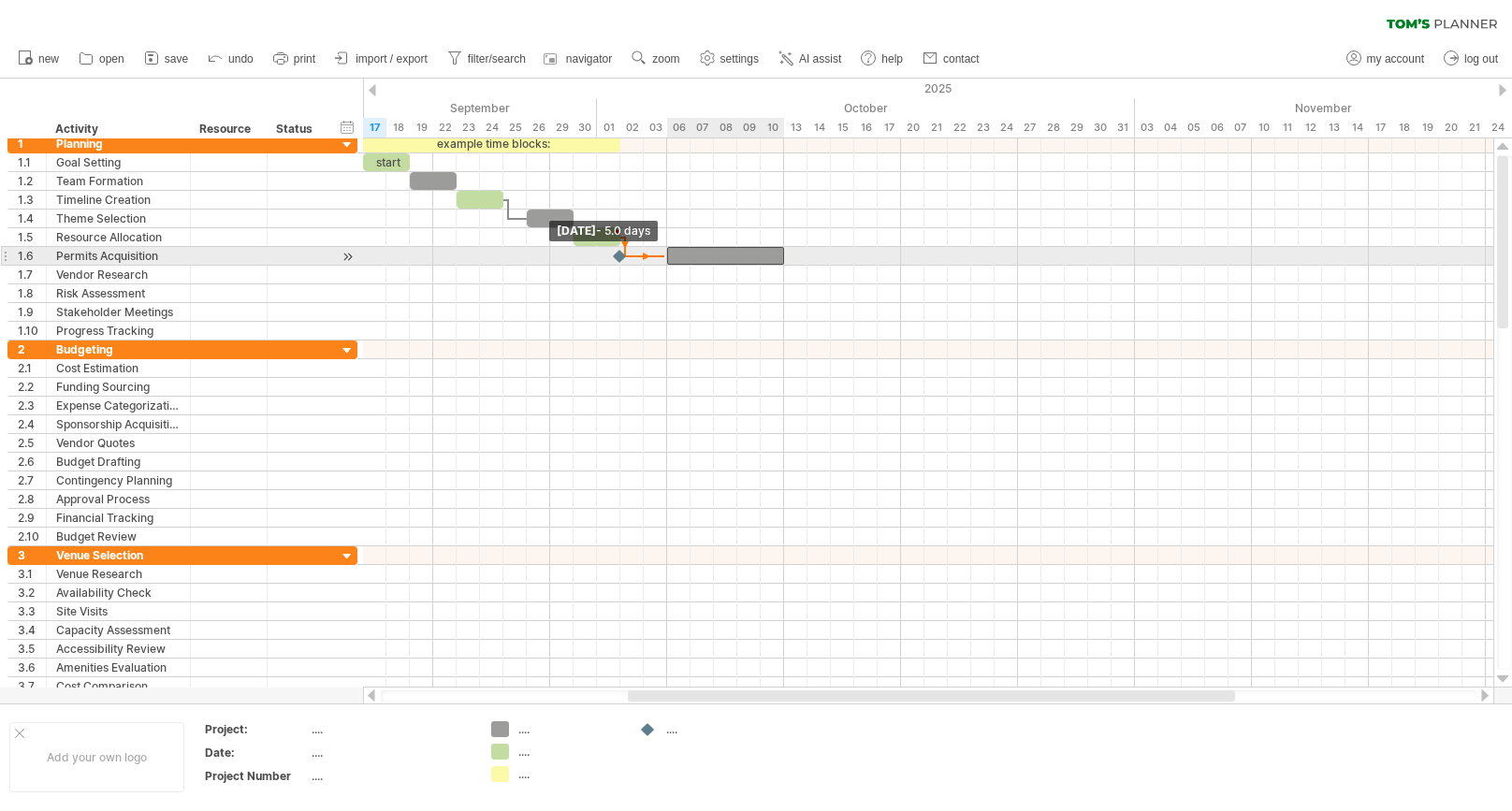
click at [664, 257] on span at bounding box center [668, 256] width 8 height 18
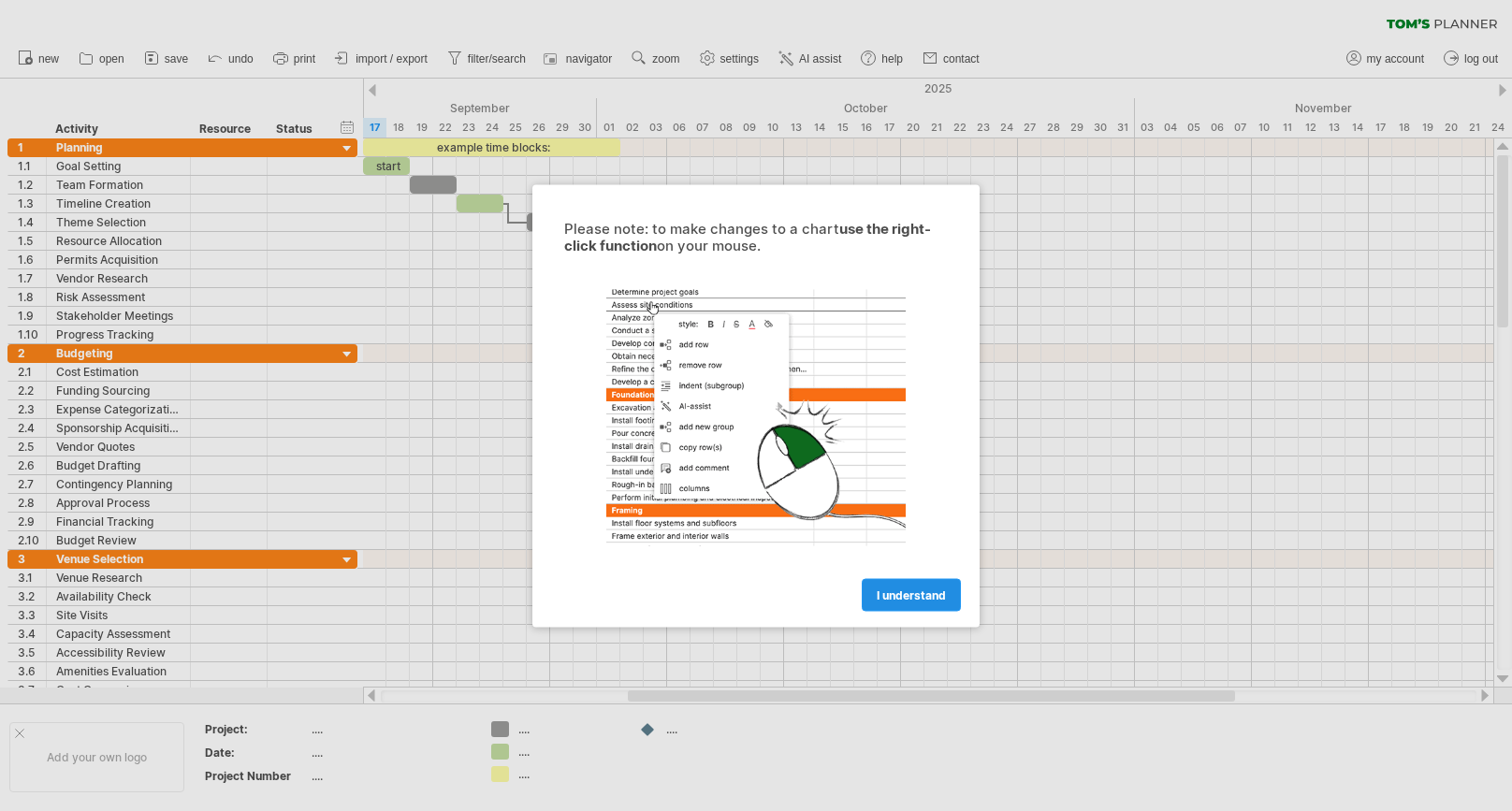
click at [926, 587] on span "I understand" at bounding box center [911, 594] width 70 height 14
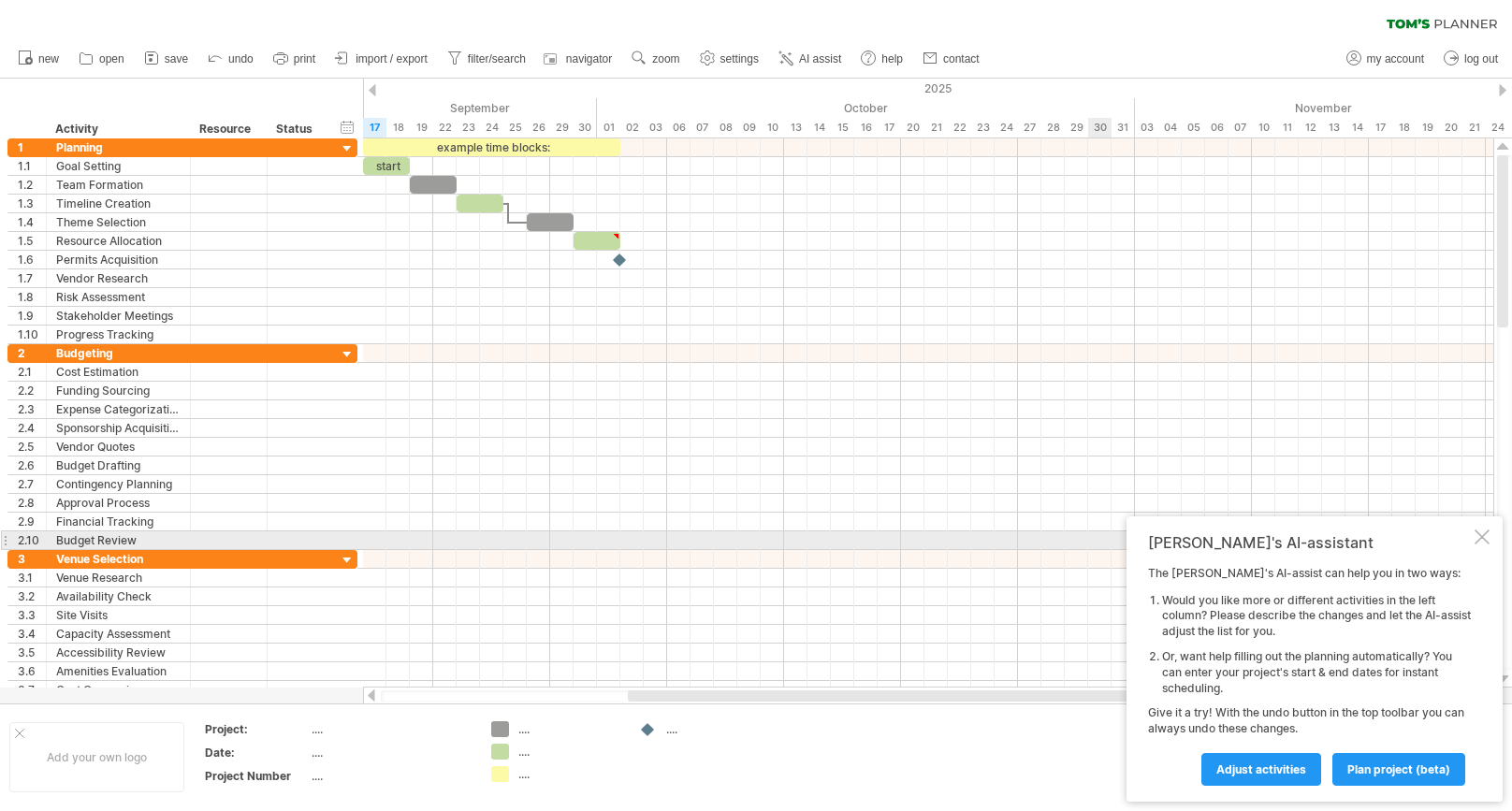
click at [1483, 534] on div at bounding box center [1482, 536] width 15 height 15
